Goal: Information Seeking & Learning: Learn about a topic

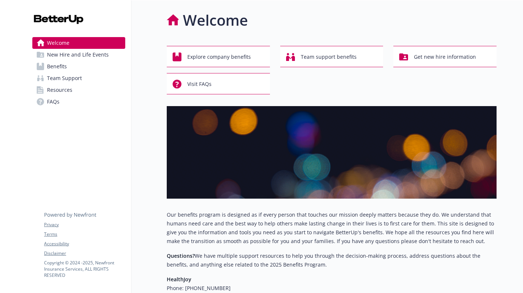
click at [84, 64] on link "Benefits" at bounding box center [78, 67] width 93 height 12
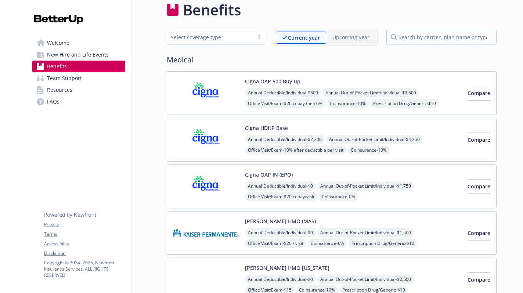
scroll to position [23, 0]
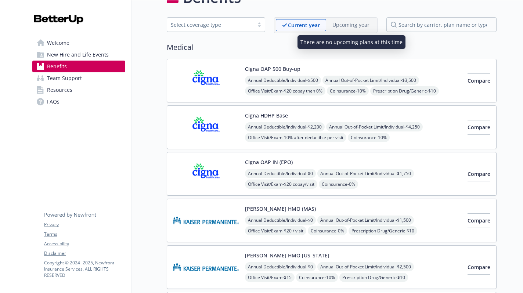
click at [337, 26] on p "Upcoming year" at bounding box center [351, 25] width 37 height 8
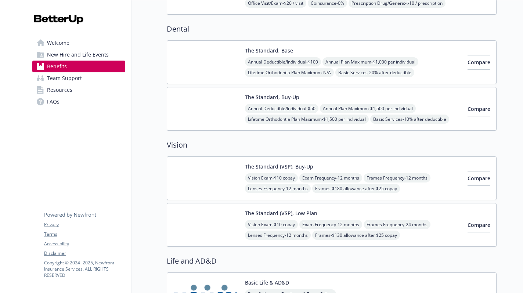
scroll to position [393, 0]
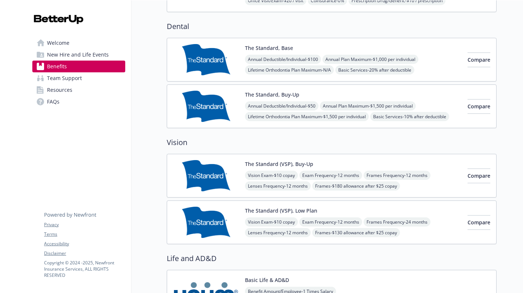
click at [185, 109] on img at bounding box center [206, 106] width 66 height 31
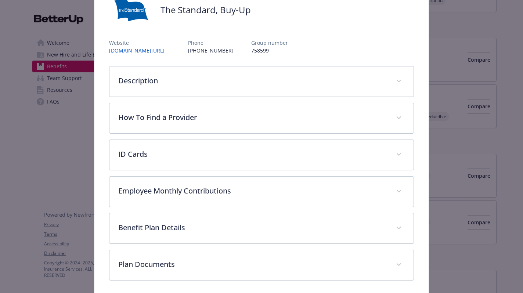
scroll to position [87, 0]
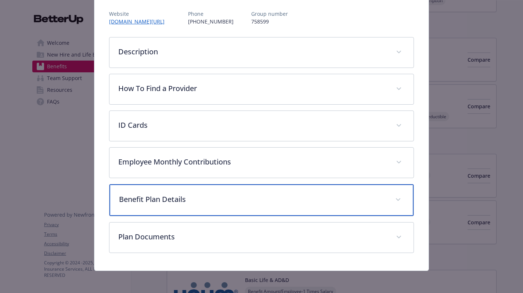
click at [382, 195] on p "Benefit Plan Details" at bounding box center [252, 199] width 267 height 11
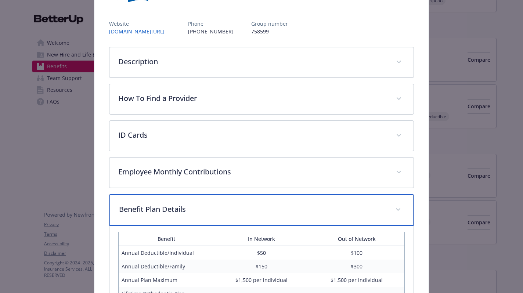
scroll to position [65, 0]
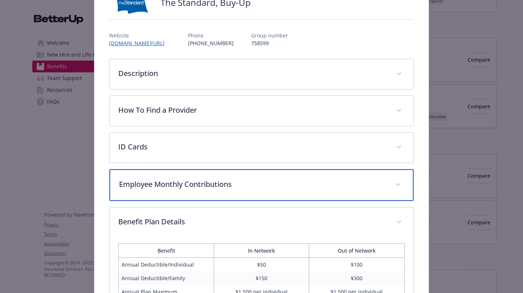
click at [197, 196] on div "Employee Monthly Contributions" at bounding box center [262, 185] width 304 height 32
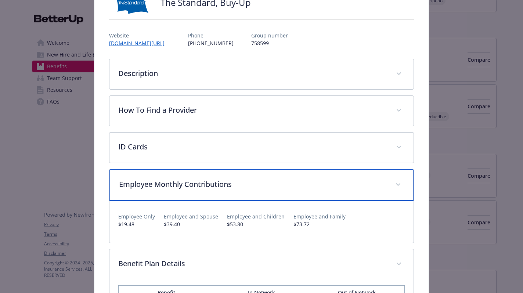
click at [197, 195] on div "Employee Monthly Contributions" at bounding box center [262, 185] width 304 height 32
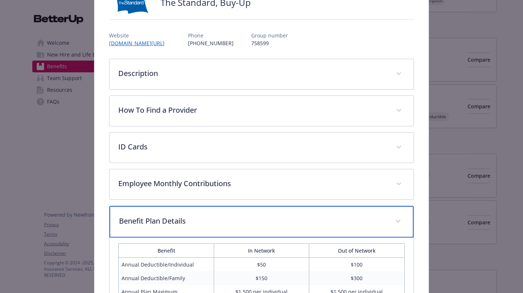
click at [198, 227] on div "Benefit Plan Details" at bounding box center [262, 222] width 304 height 32
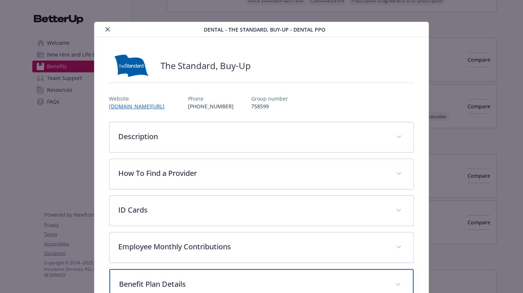
scroll to position [0, 0]
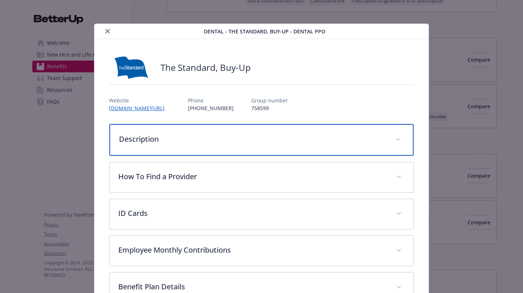
click at [201, 150] on div "Description" at bounding box center [262, 140] width 304 height 32
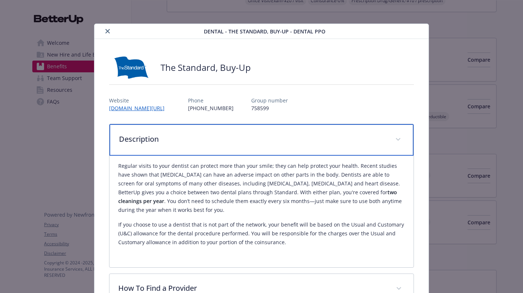
click at [201, 150] on div "Description" at bounding box center [262, 140] width 304 height 32
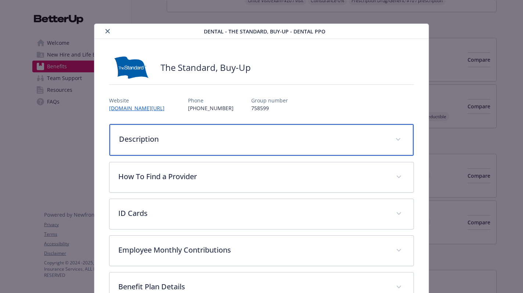
click at [196, 136] on p "Description" at bounding box center [252, 139] width 267 height 11
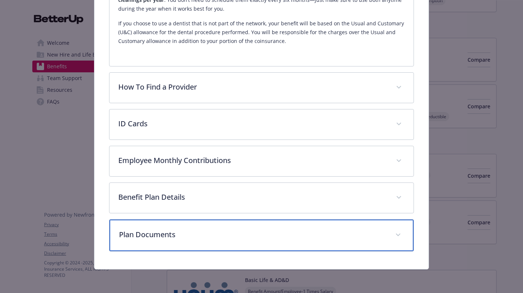
scroll to position [198, 0]
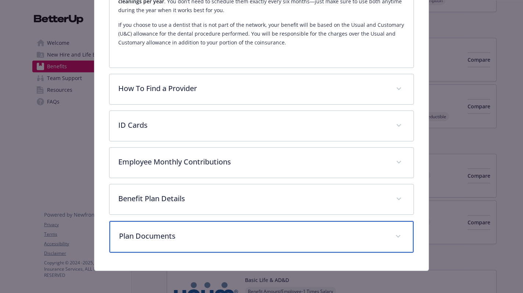
click at [164, 239] on p "Plan Documents" at bounding box center [252, 236] width 267 height 11
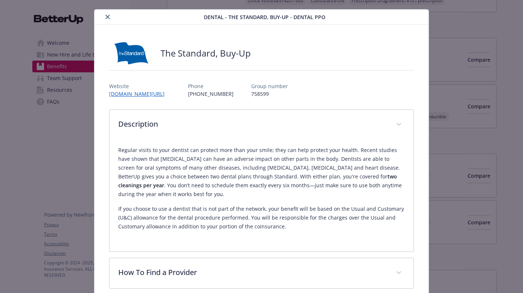
scroll to position [0, 0]
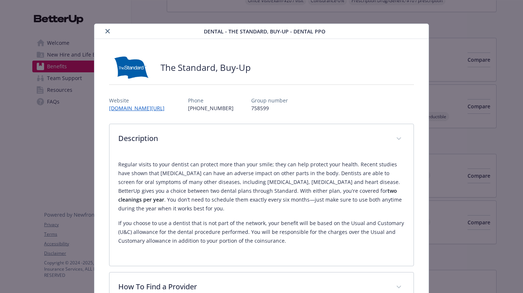
click at [107, 33] on icon "close" at bounding box center [107, 31] width 4 height 4
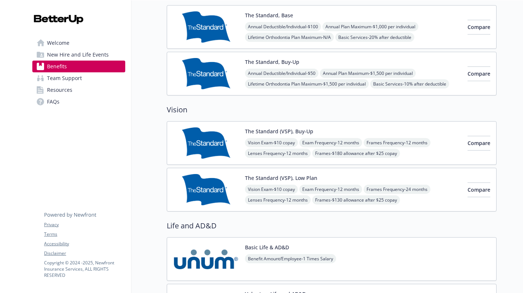
scroll to position [416, 0]
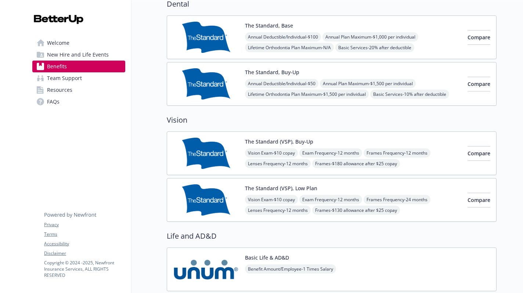
click at [216, 79] on img at bounding box center [206, 83] width 66 height 31
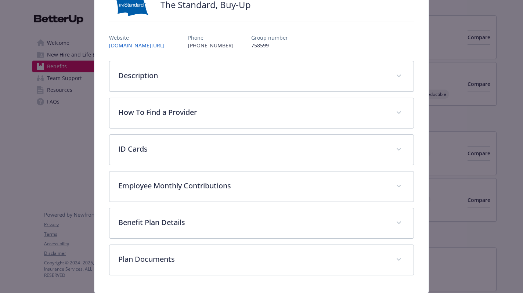
scroll to position [87, 0]
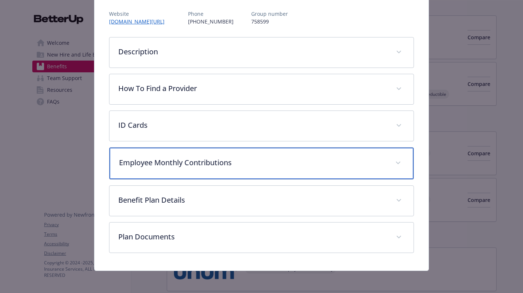
click at [179, 167] on p "Employee Monthly Contributions" at bounding box center [252, 162] width 267 height 11
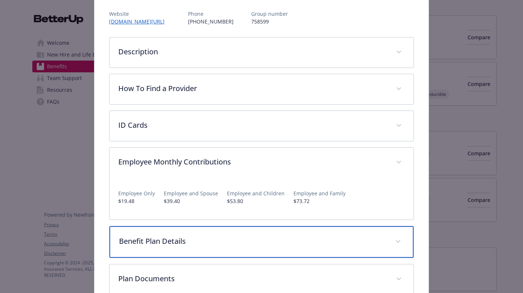
click at [193, 247] on div "Benefit Plan Details" at bounding box center [262, 242] width 304 height 32
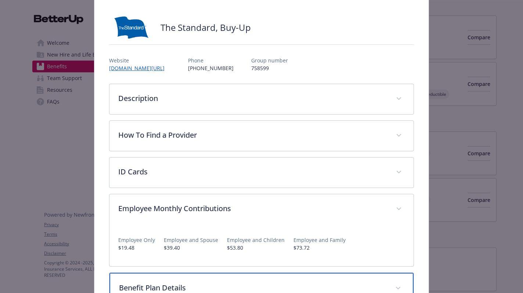
scroll to position [0, 0]
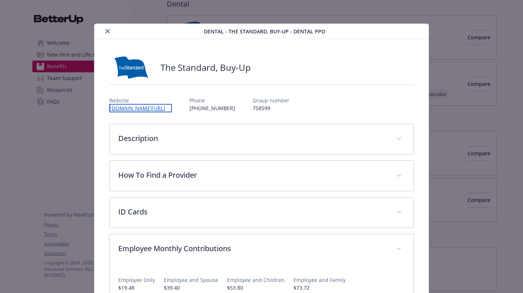
click at [163, 108] on link "[DOMAIN_NAME][URL]" at bounding box center [140, 108] width 63 height 8
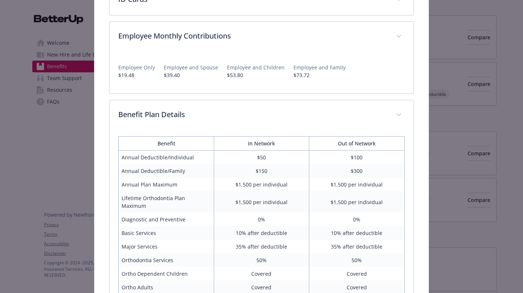
scroll to position [62, 0]
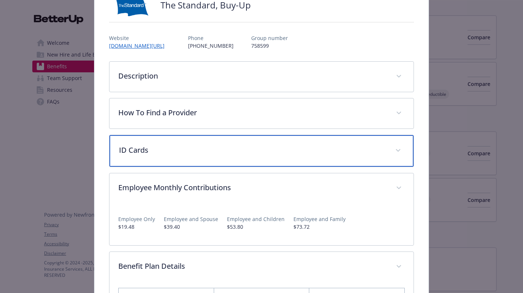
click at [395, 151] on span "details for plan Dental - The Standard, Buy-Up - Dental PPO" at bounding box center [399, 151] width 12 height 12
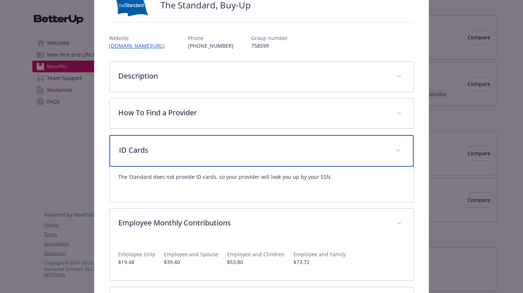
click at [396, 151] on icon "details for plan Dental - The Standard, Buy-Up - Dental PPO" at bounding box center [398, 150] width 4 height 3
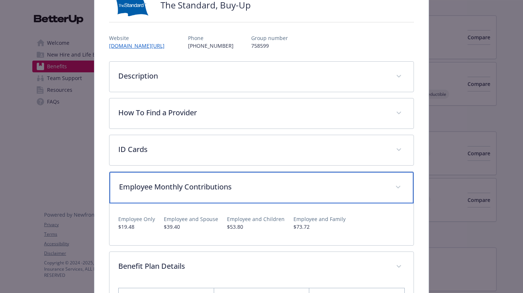
click at [385, 189] on div "Employee Monthly Contributions" at bounding box center [262, 188] width 304 height 32
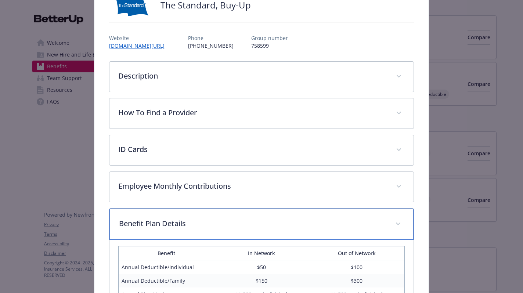
click at [393, 226] on span "details for plan Dental - The Standard, Buy-Up - Dental PPO" at bounding box center [399, 224] width 12 height 12
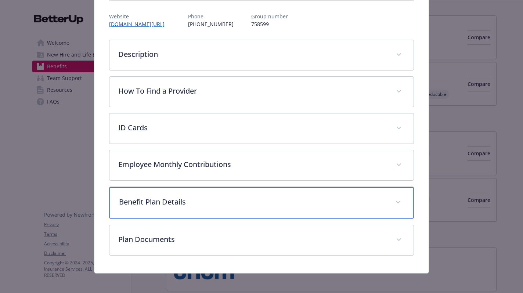
scroll to position [88, 0]
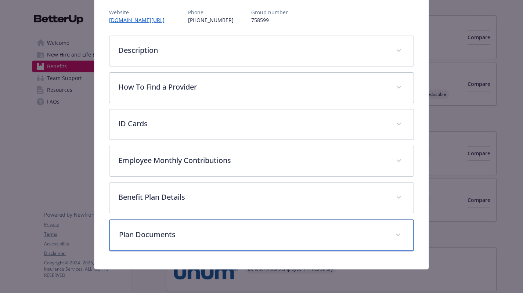
click at [369, 236] on p "Plan Documents" at bounding box center [252, 234] width 267 height 11
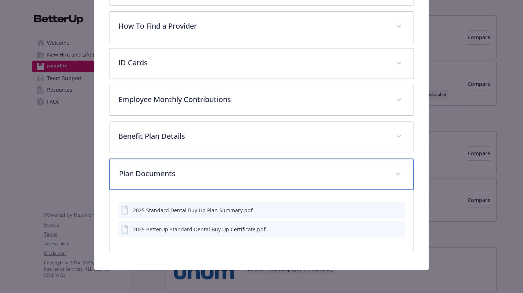
scroll to position [150, 0]
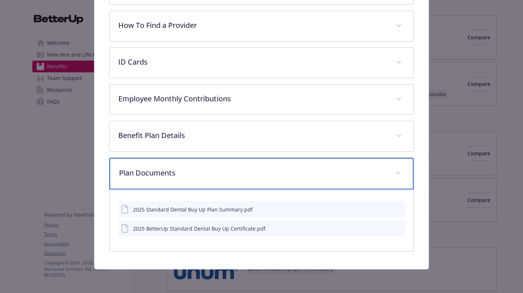
click at [383, 173] on div "Plan Documents" at bounding box center [262, 174] width 304 height 32
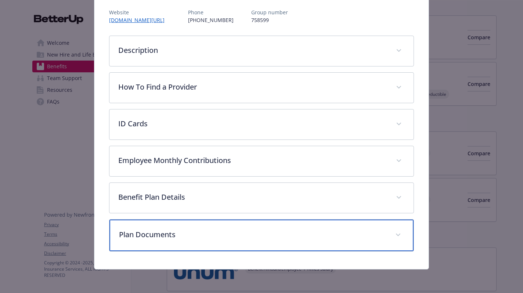
scroll to position [88, 0]
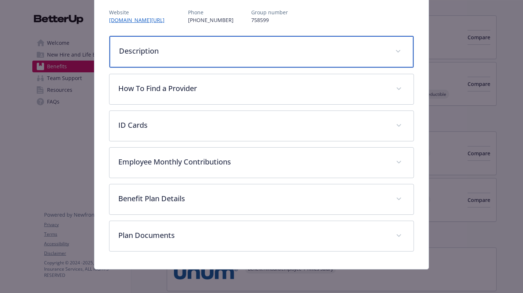
click at [378, 50] on p "Description" at bounding box center [252, 51] width 267 height 11
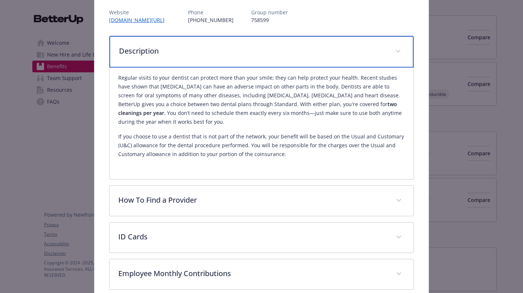
click at [378, 50] on p "Description" at bounding box center [252, 51] width 267 height 11
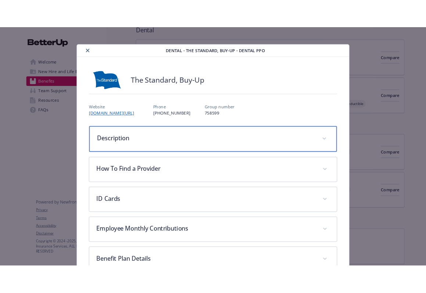
scroll to position [0, 0]
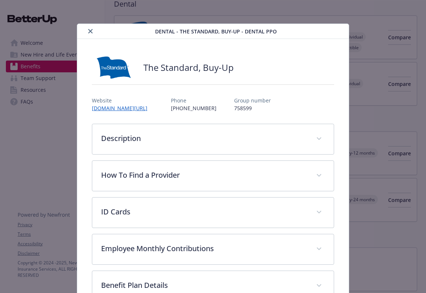
click at [88, 31] on icon "close" at bounding box center [90, 31] width 4 height 4
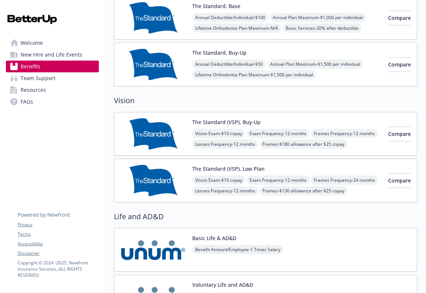
scroll to position [414, 0]
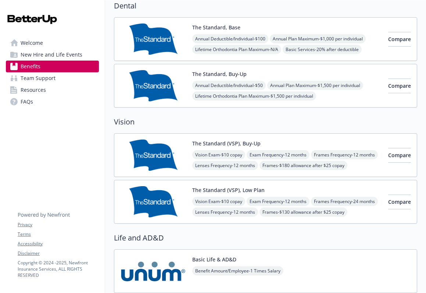
click at [169, 152] on img at bounding box center [153, 155] width 66 height 31
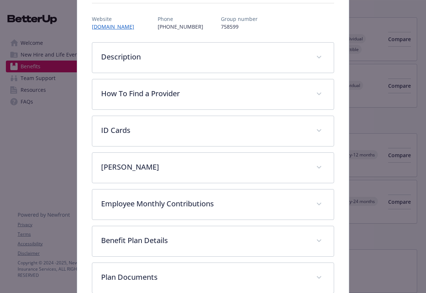
scroll to position [124, 0]
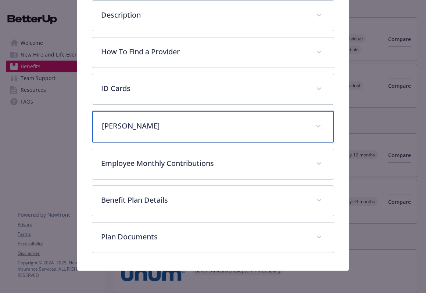
click at [186, 129] on p "[PERSON_NAME]" at bounding box center [204, 126] width 205 height 11
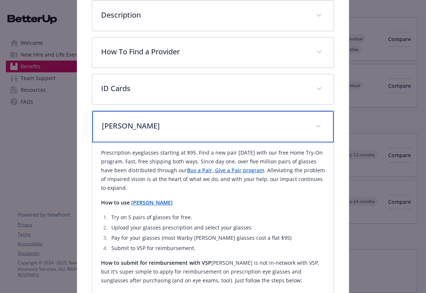
click at [186, 129] on p "[PERSON_NAME]" at bounding box center [204, 126] width 205 height 11
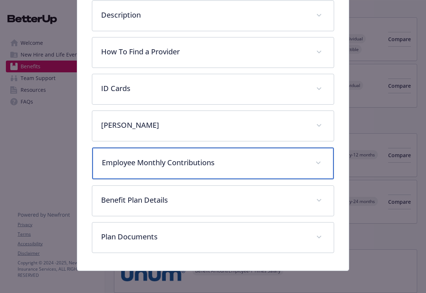
click at [192, 167] on p "Employee Monthly Contributions" at bounding box center [204, 162] width 205 height 11
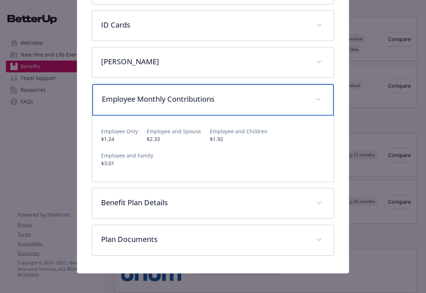
scroll to position [191, 0]
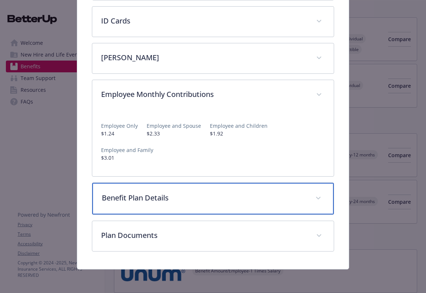
click at [187, 207] on div "Benefit Plan Details" at bounding box center [213, 199] width 242 height 32
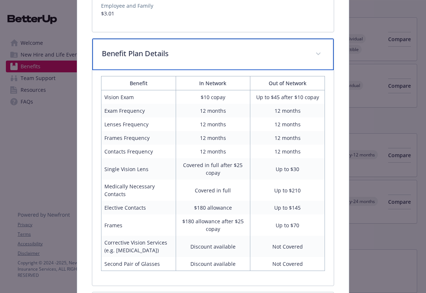
scroll to position [183, 0]
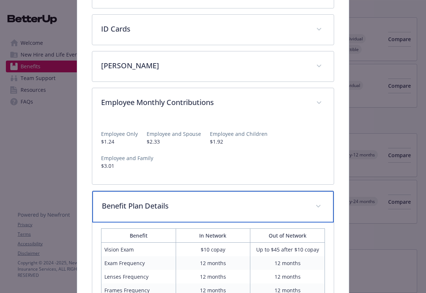
click at [316, 208] on icon "details for plan Vision - The Standard (VSP), Buy-Up - Vision" at bounding box center [318, 206] width 4 height 3
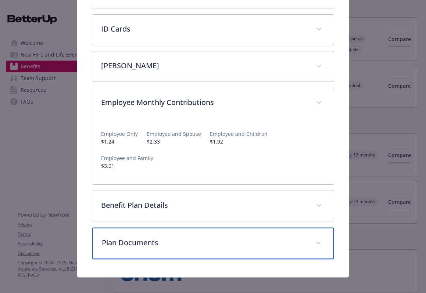
click at [272, 246] on p "Plan Documents" at bounding box center [204, 242] width 205 height 11
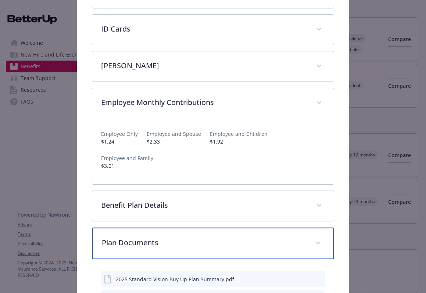
click at [272, 245] on p "Plan Documents" at bounding box center [204, 242] width 205 height 11
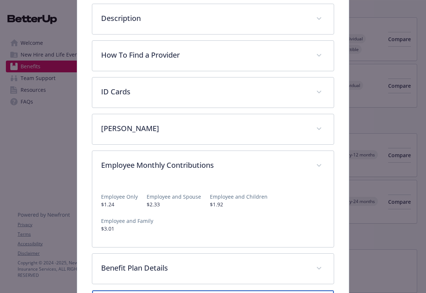
scroll to position [120, 0]
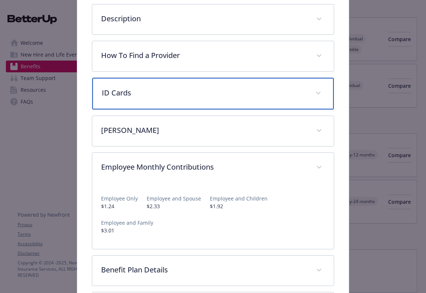
click at [257, 101] on div "ID Cards" at bounding box center [213, 94] width 242 height 32
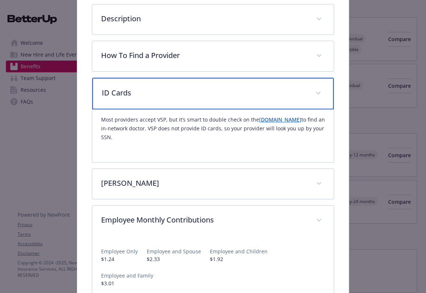
click at [257, 101] on div "ID Cards" at bounding box center [213, 94] width 242 height 32
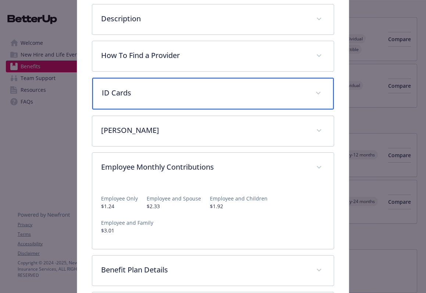
click at [257, 101] on div "ID Cards" at bounding box center [213, 94] width 242 height 32
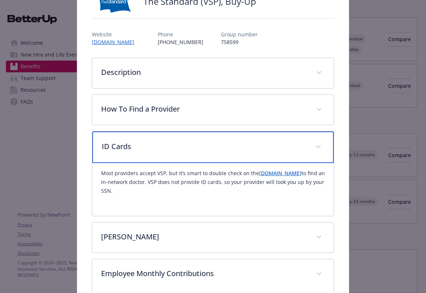
scroll to position [61, 0]
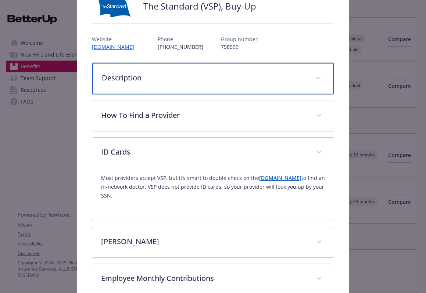
click at [263, 77] on p "Description" at bounding box center [204, 77] width 205 height 11
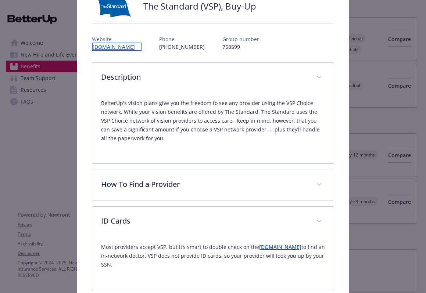
click at [135, 50] on link "[DOMAIN_NAME]" at bounding box center [117, 47] width 50 height 8
